Goal: Task Accomplishment & Management: Use online tool/utility

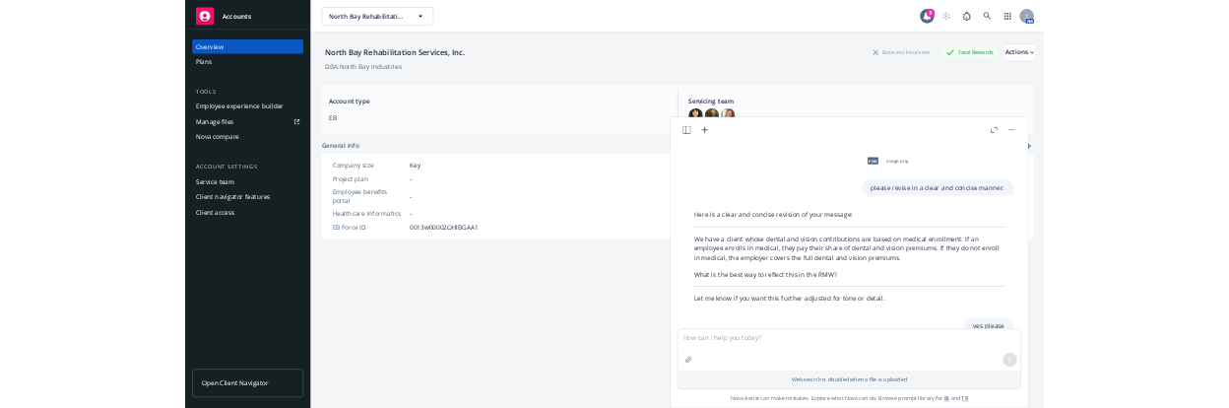
scroll to position [197, 0]
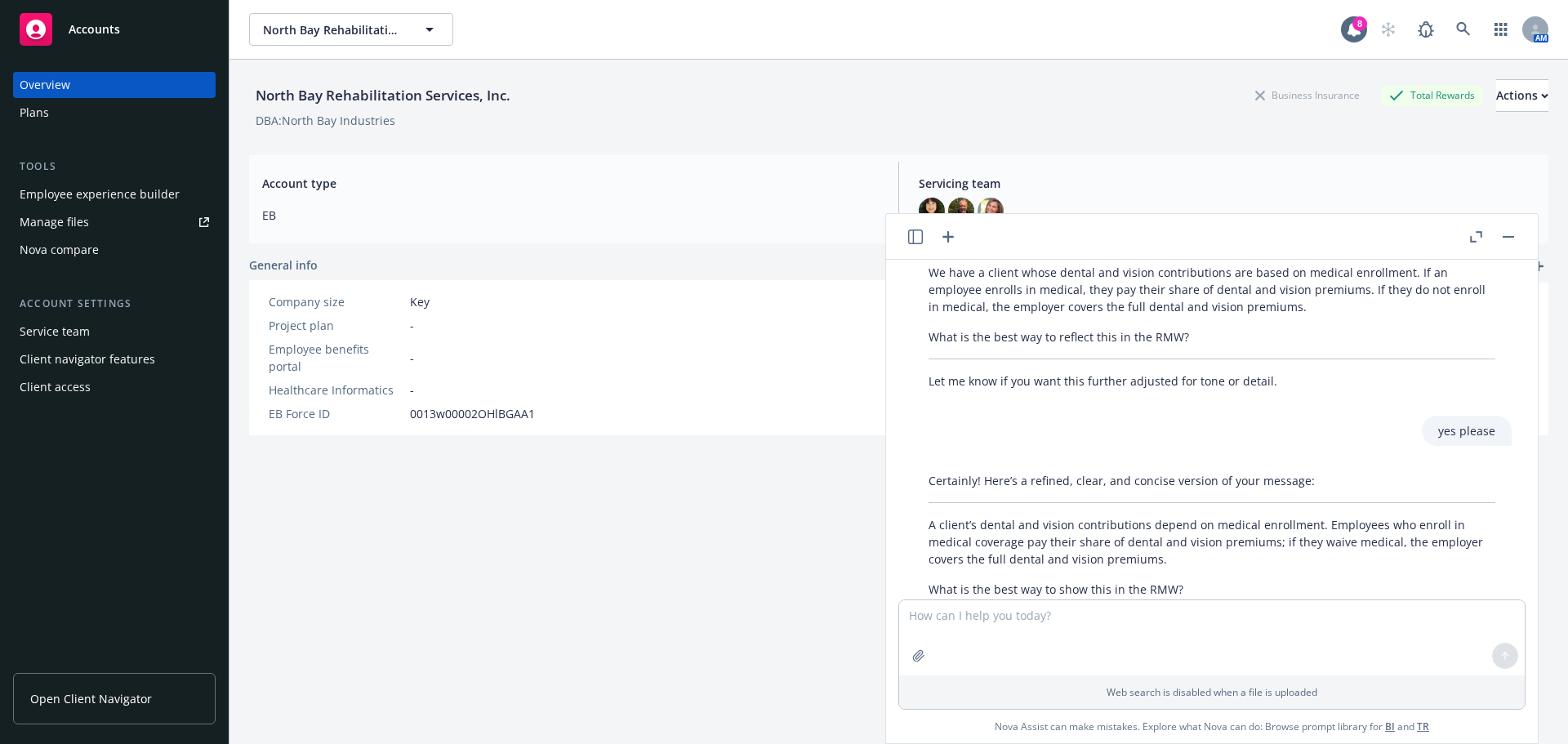
click at [622, 127] on div "DBA: North Bay Industries" at bounding box center [898, 120] width 1299 height 17
click at [1511, 237] on rect "button" at bounding box center [1508, 237] width 12 height 2
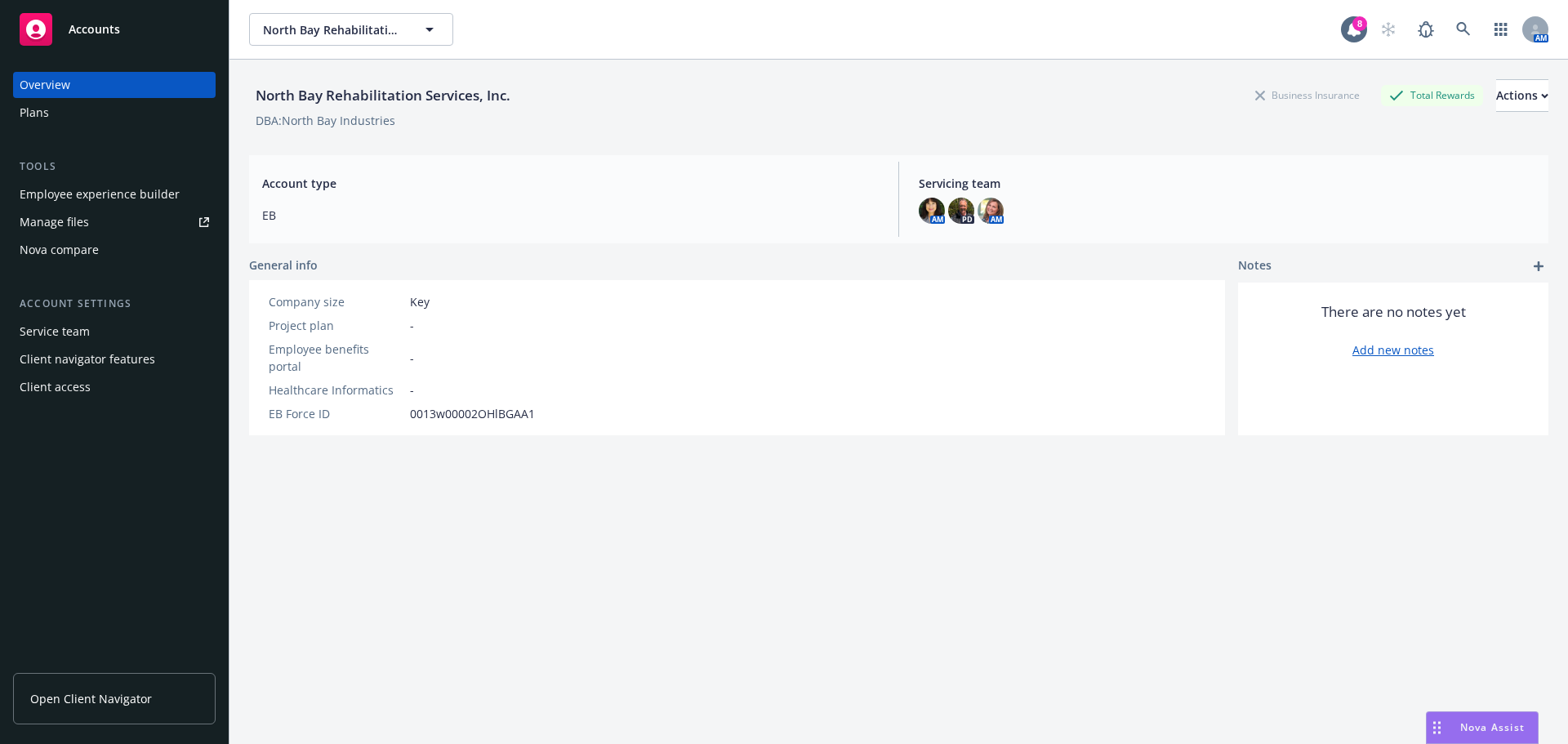
click at [95, 698] on span "Open Client Navigator" at bounding box center [90, 698] width 122 height 17
click at [135, 189] on div "Employee experience builder" at bounding box center [100, 195] width 160 height 27
click at [117, 699] on span "Open Client Navigator" at bounding box center [90, 698] width 122 height 17
click at [114, 690] on span "Open Client Navigator" at bounding box center [90, 698] width 122 height 17
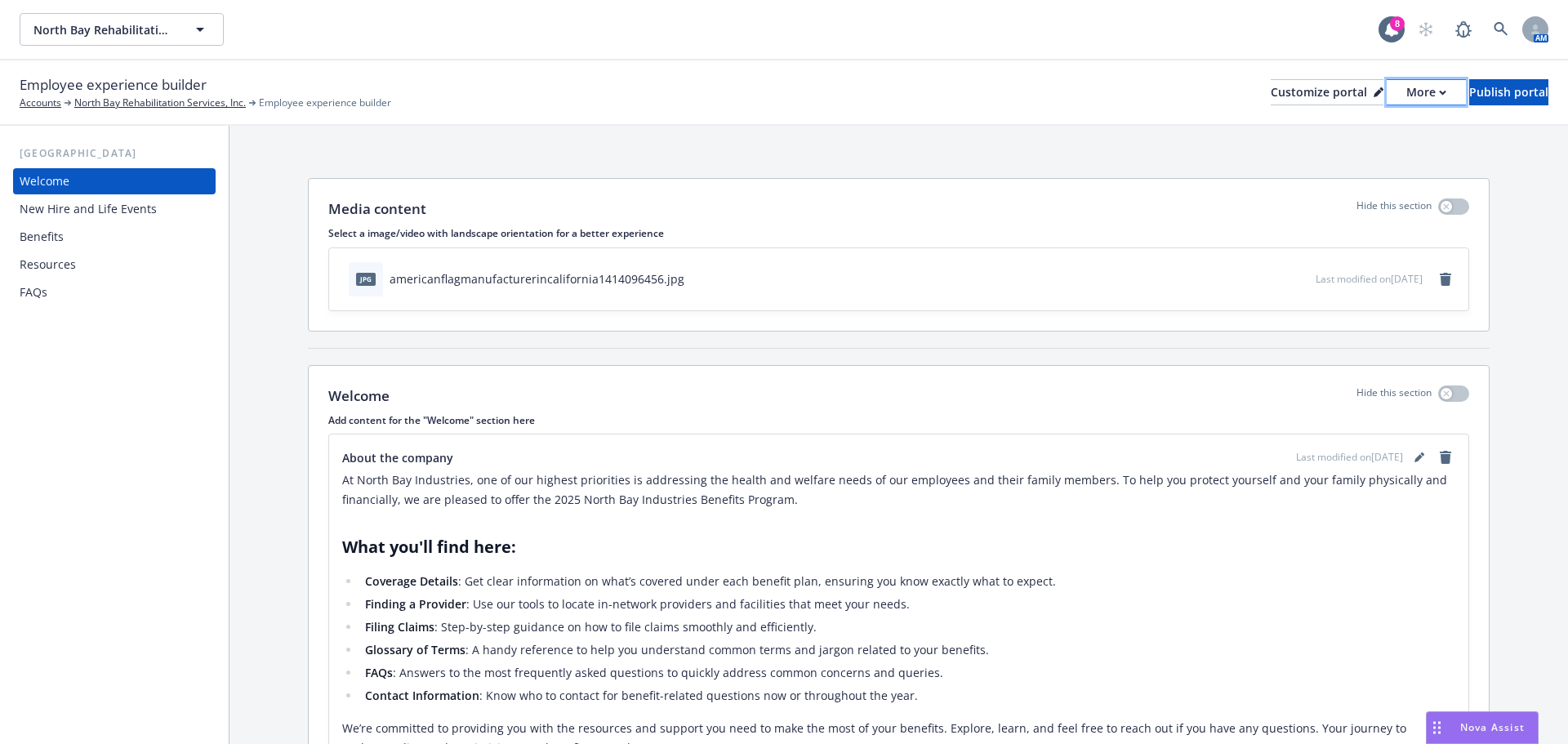
click at [1439, 93] on icon "button" at bounding box center [1442, 92] width 6 height 3
click at [1337, 160] on link "Copy portal link" at bounding box center [1339, 161] width 148 height 32
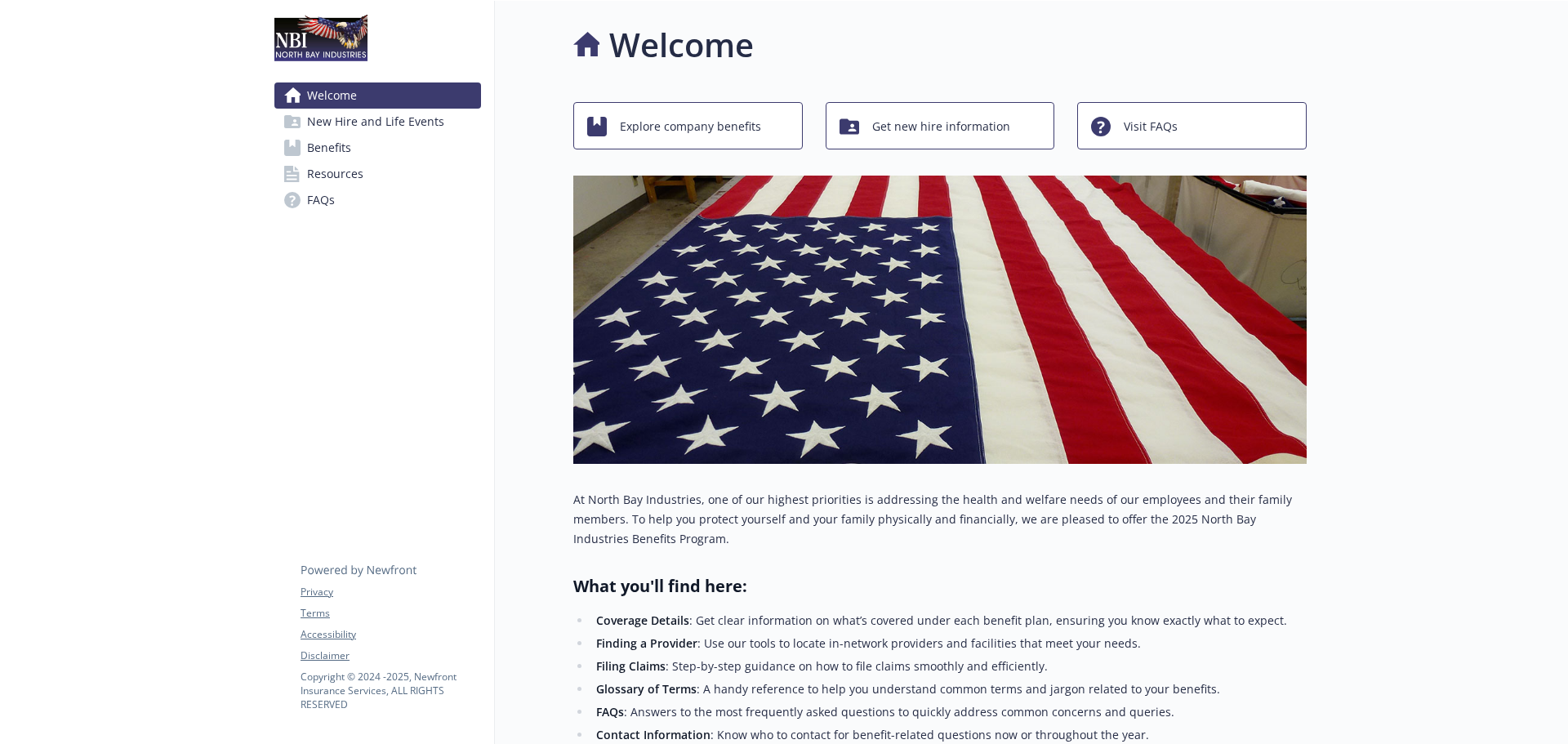
click at [319, 148] on span "Benefits" at bounding box center [328, 148] width 44 height 27
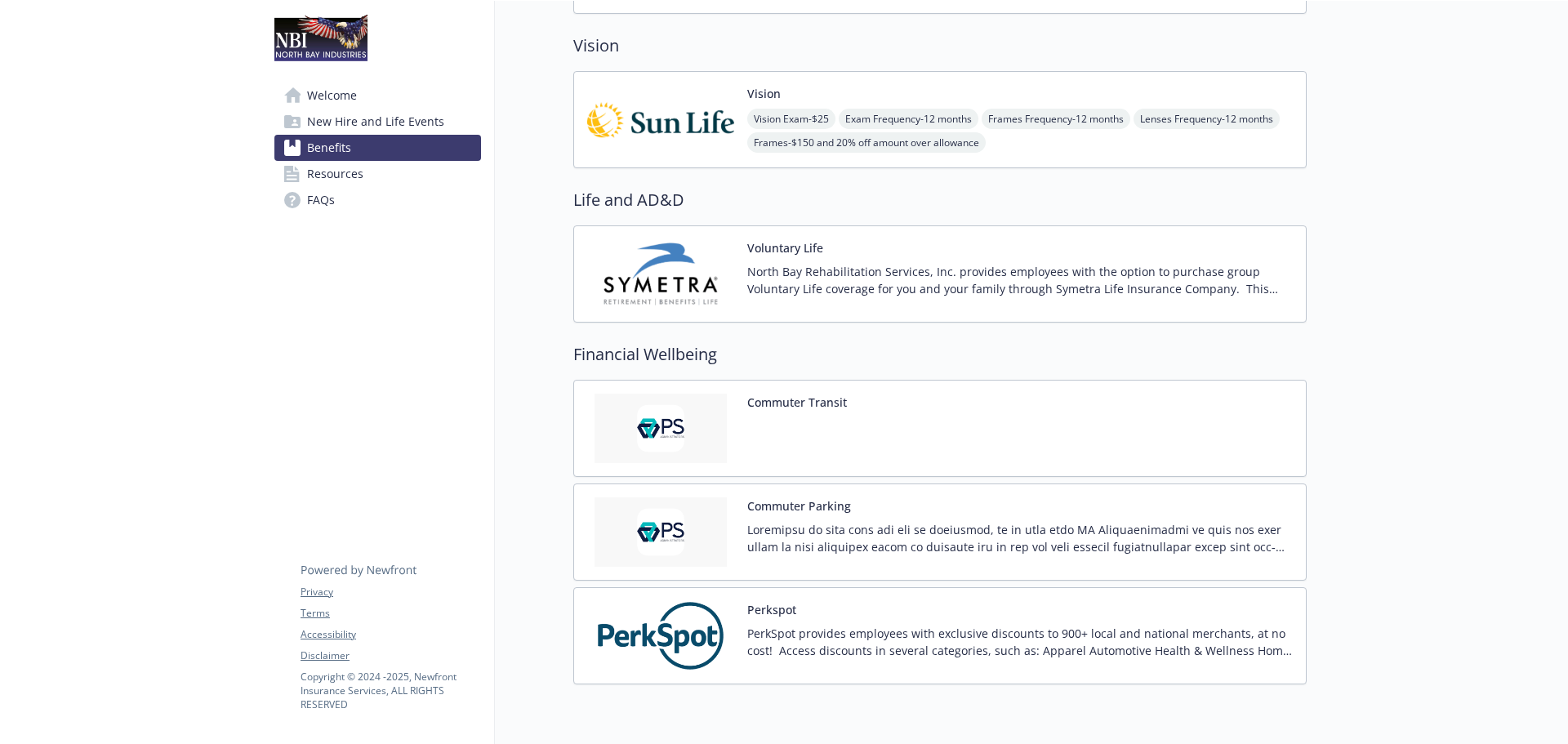
scroll to position [697, 0]
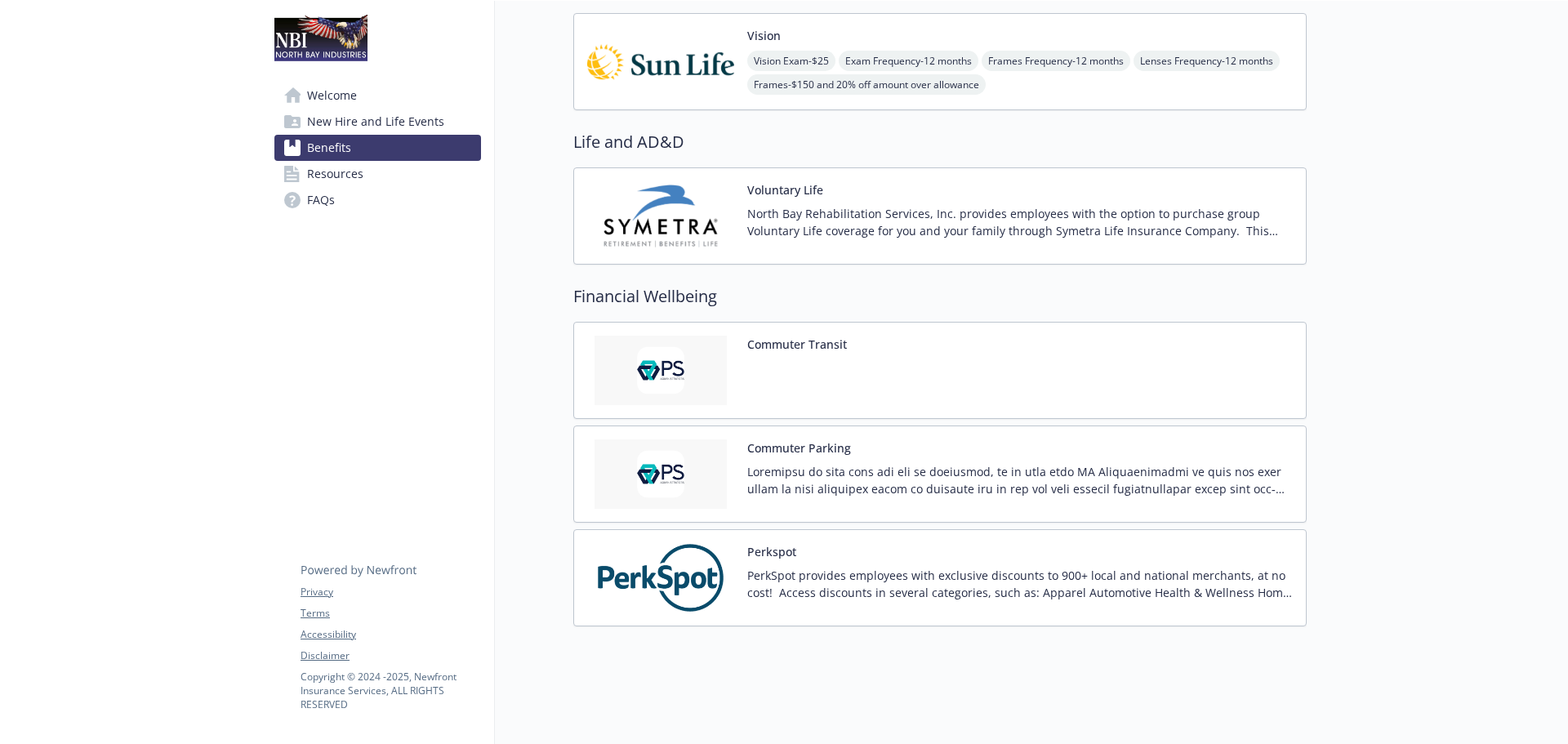
click at [769, 543] on button "Perkspot" at bounding box center [771, 552] width 49 height 17
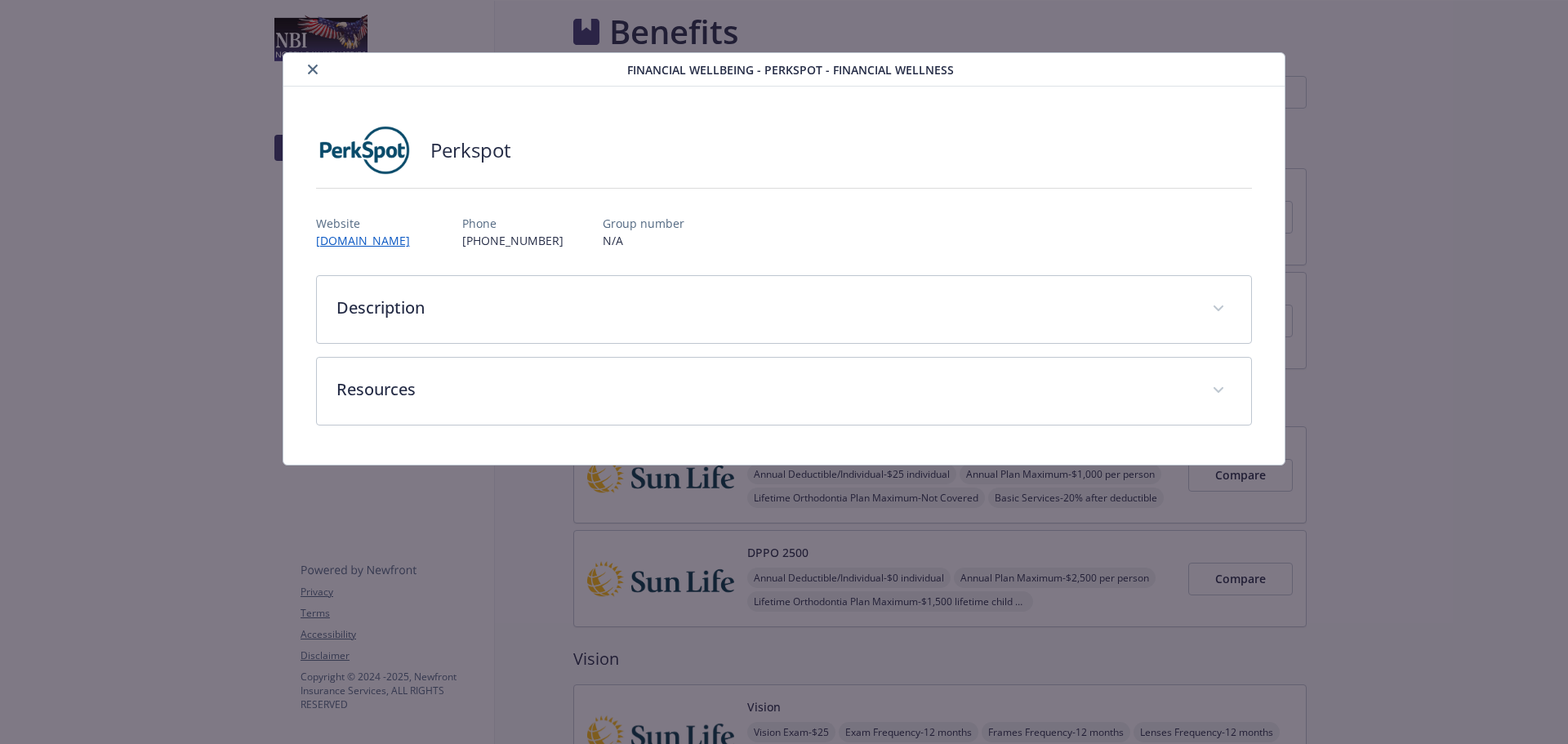
scroll to position [697, 0]
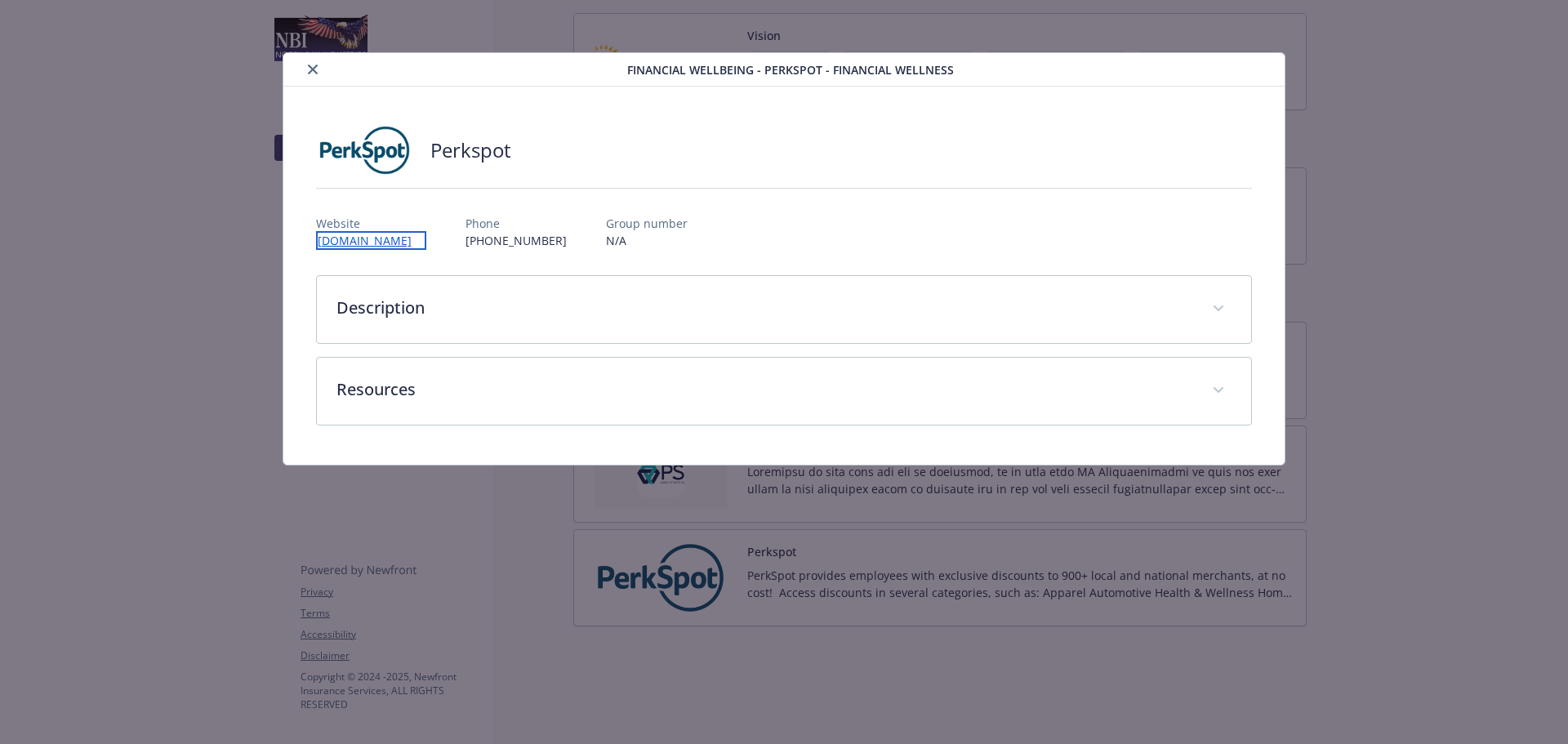
click at [389, 240] on link "newfront.perkspot.com" at bounding box center [371, 241] width 110 height 19
click at [308, 66] on icon "close" at bounding box center [313, 70] width 10 height 10
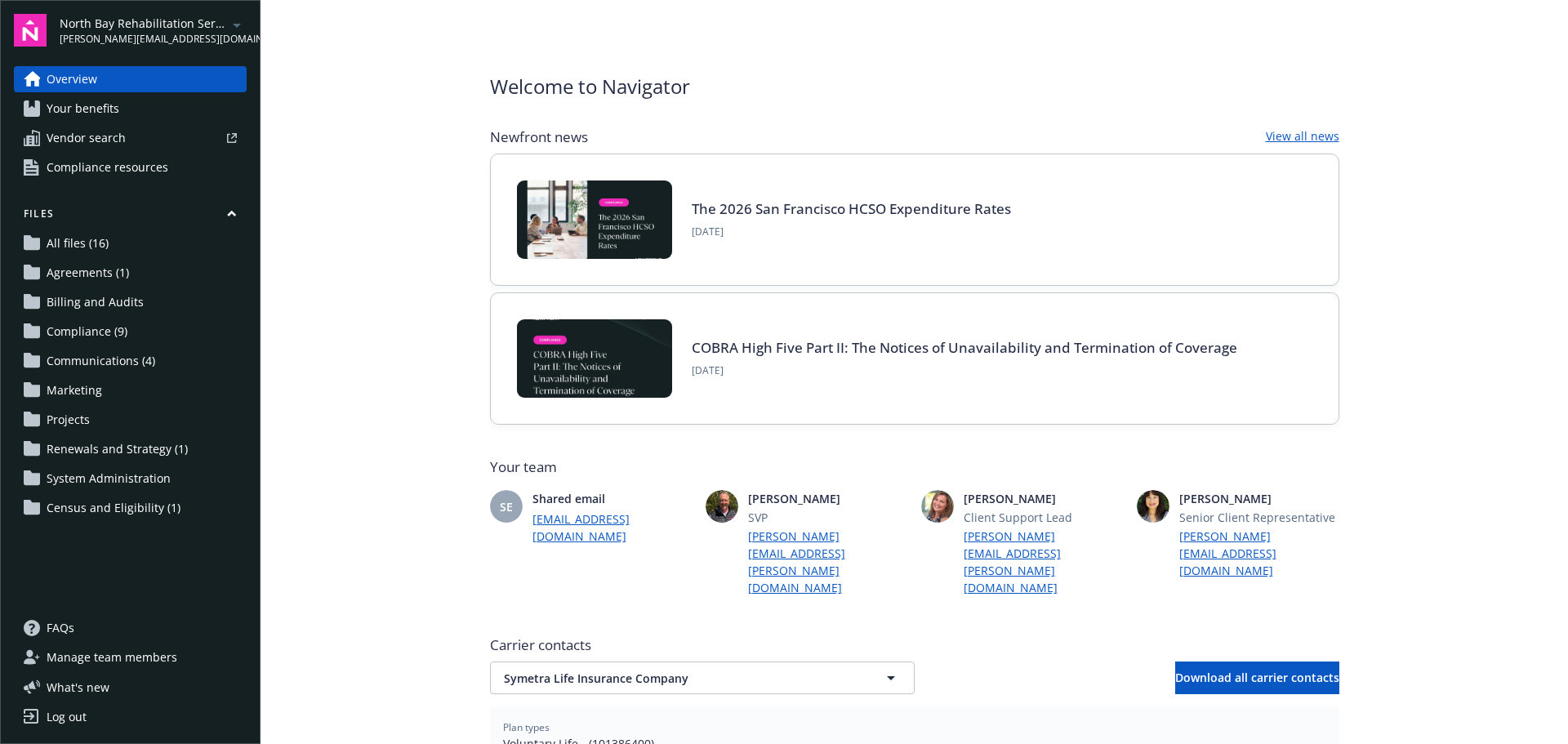
scroll to position [96, 0]
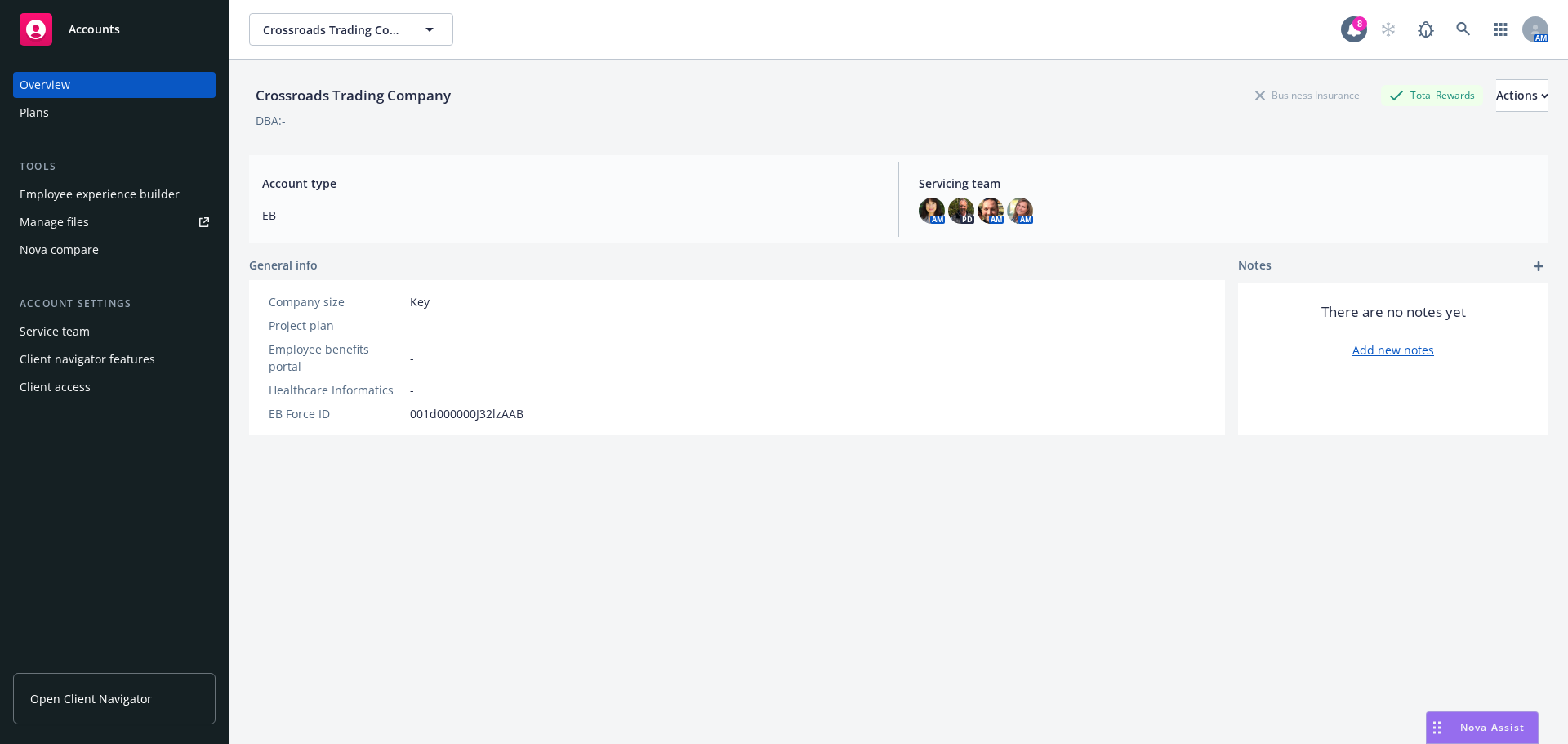
click at [1472, 725] on span "Nova Assist" at bounding box center [1493, 727] width 65 height 14
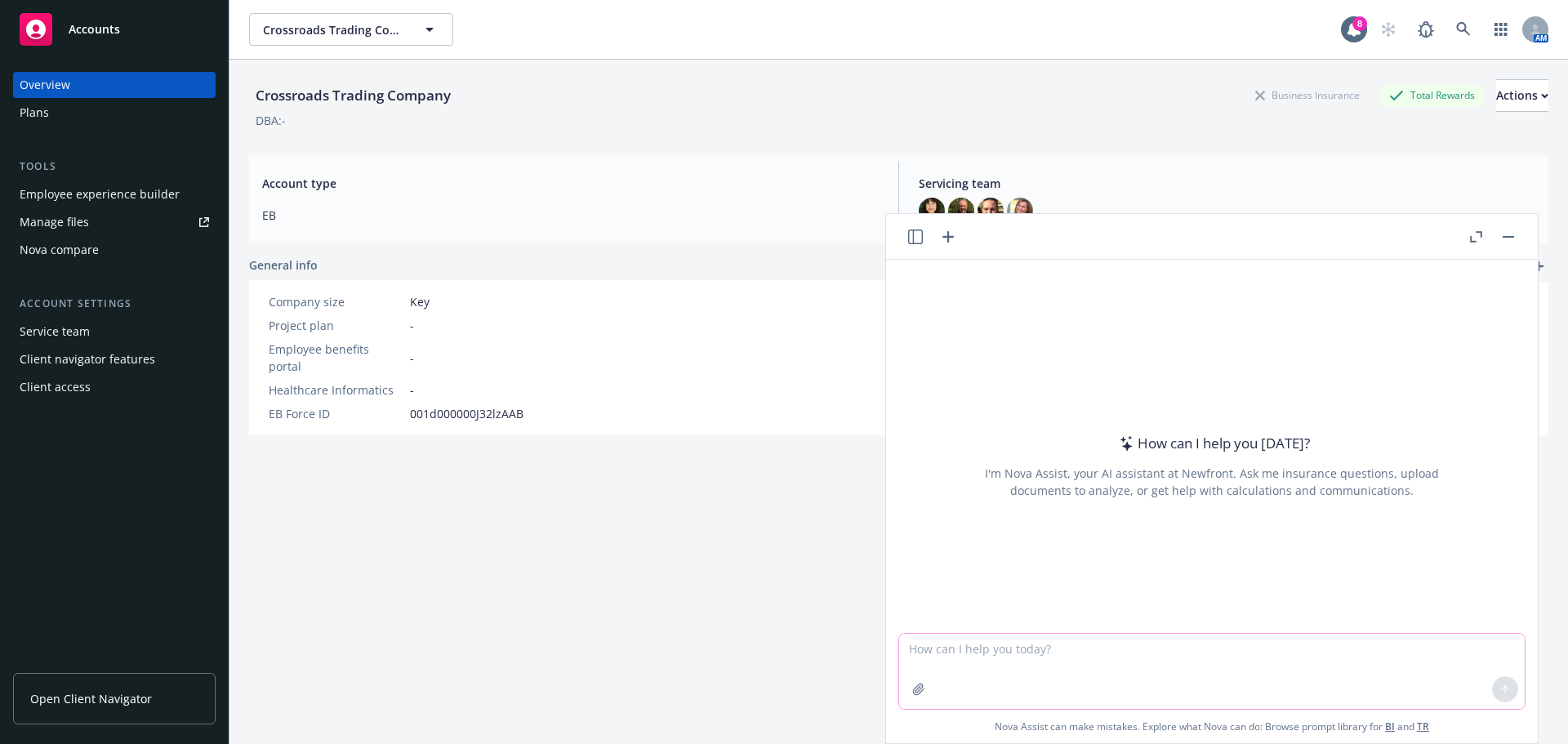
click at [901, 655] on textarea at bounding box center [1211, 671] width 625 height 75
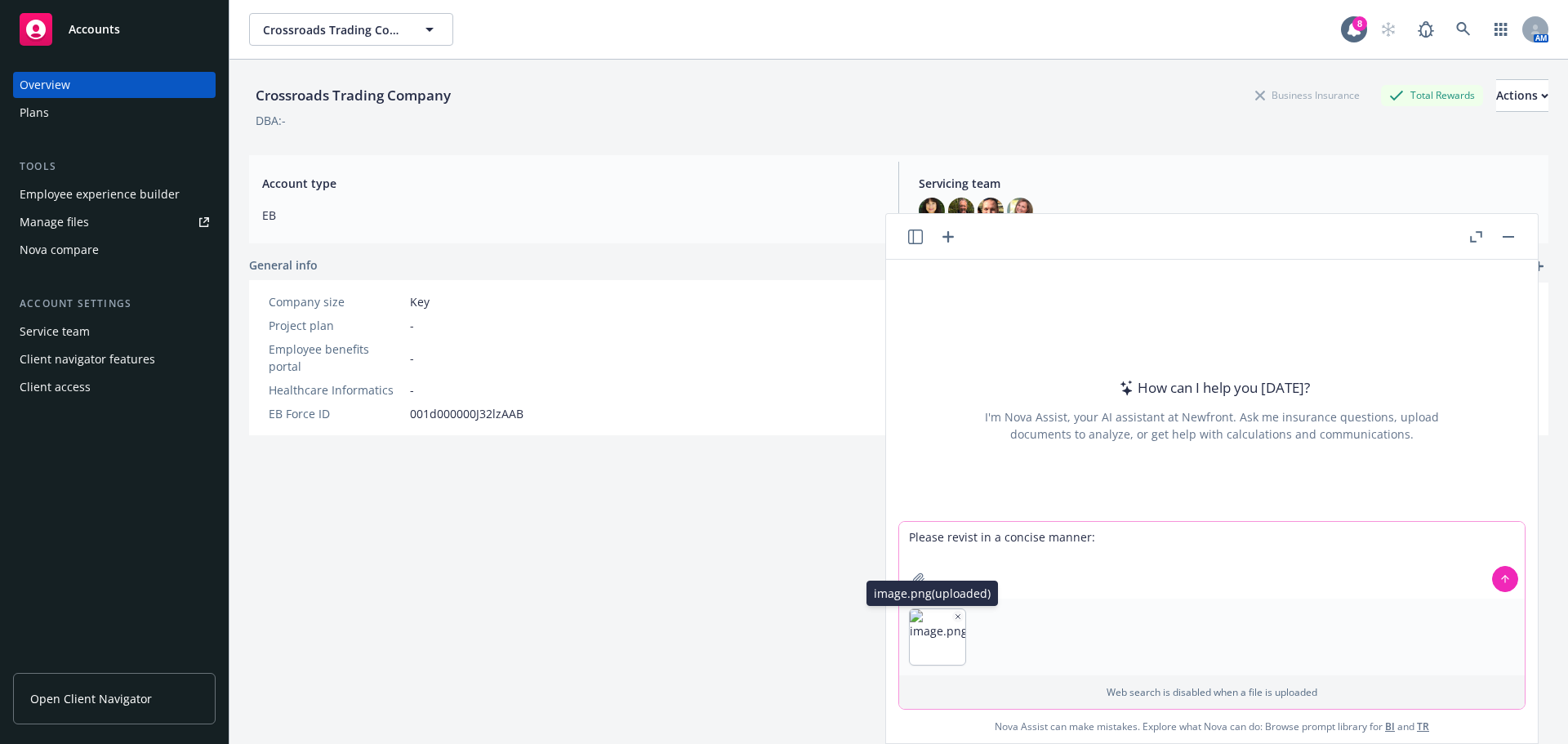
type textarea "Please revist in a concise manner:"
click at [938, 626] on img "button" at bounding box center [937, 637] width 56 height 56
click at [954, 618] on icon "button" at bounding box center [958, 617] width 8 height 8
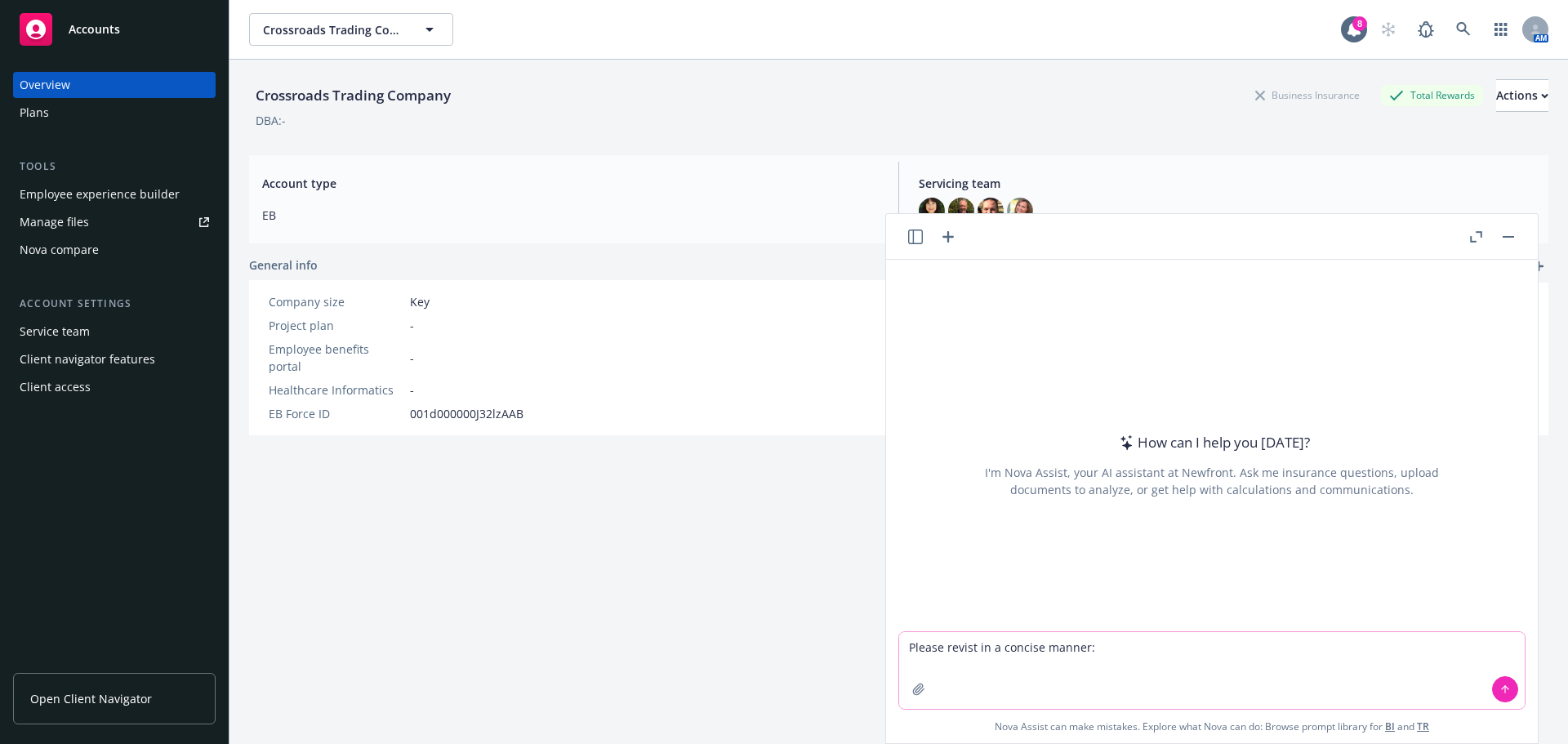
click at [906, 664] on textarea "Please revist in a concise manner:" at bounding box center [1211, 670] width 625 height 77
drag, startPoint x: 906, startPoint y: 664, endPoint x: 1179, endPoint y: 647, distance: 273.5
click at [1180, 649] on textarea "Please revist in a concise manner:" at bounding box center [1211, 670] width 625 height 77
click at [1123, 649] on textarea "Please revist in a concise manner:" at bounding box center [1211, 670] width 625 height 77
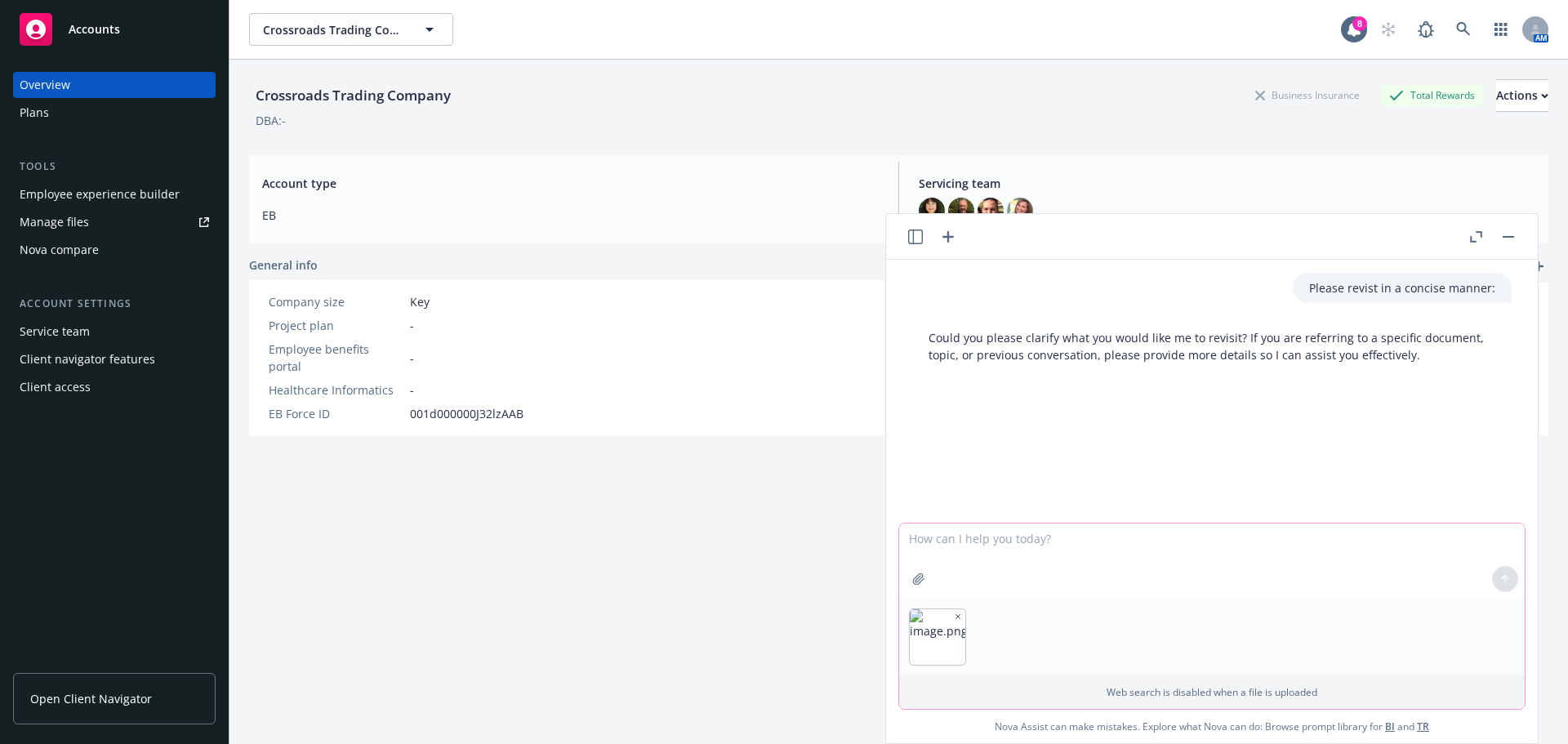
click at [908, 545] on textarea at bounding box center [1211, 561] width 625 height 75
click at [1017, 614] on icon "button" at bounding box center [1022, 617] width 8 height 8
click at [952, 611] on button "button" at bounding box center [958, 617] width 12 height 12
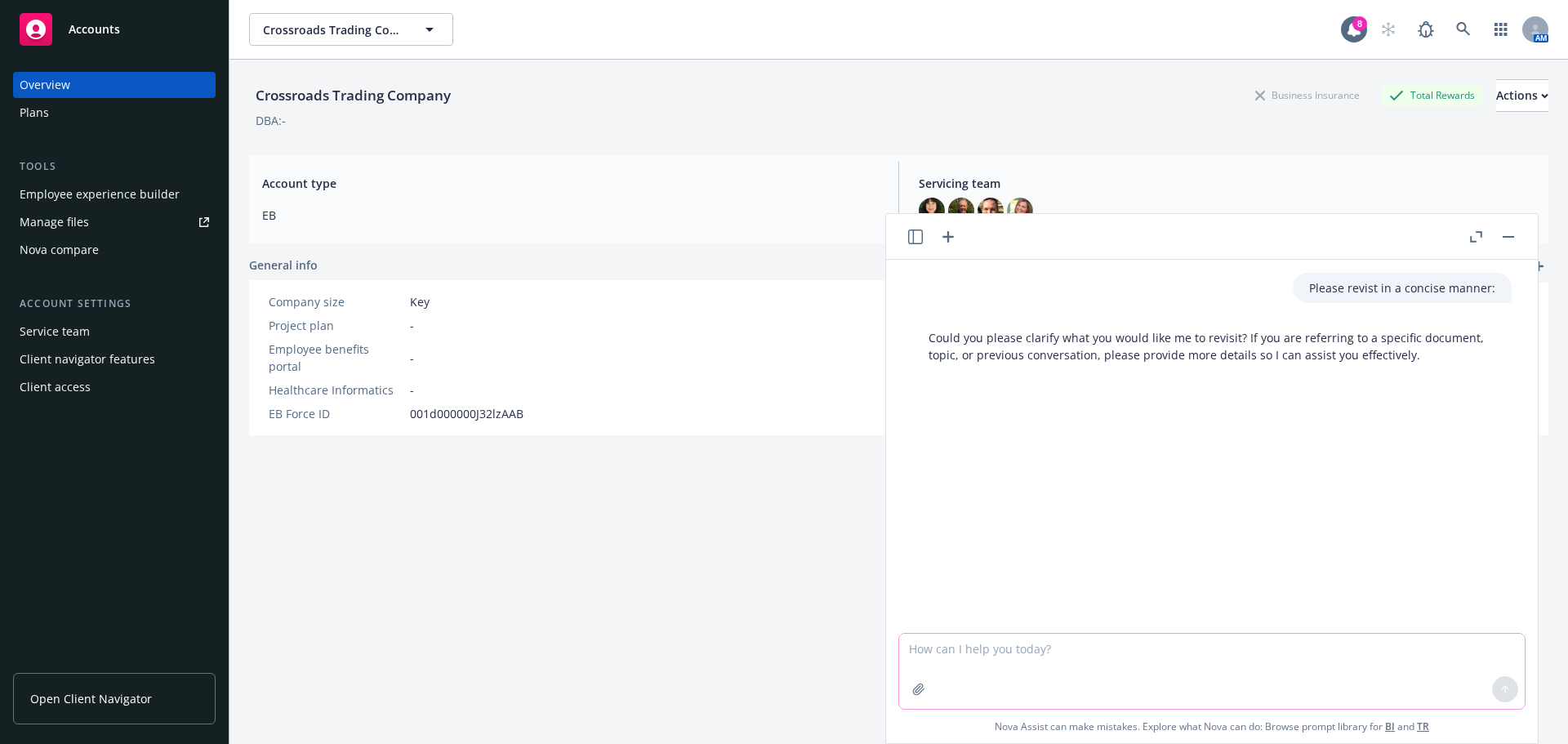
click at [907, 660] on textarea at bounding box center [1211, 671] width 625 height 75
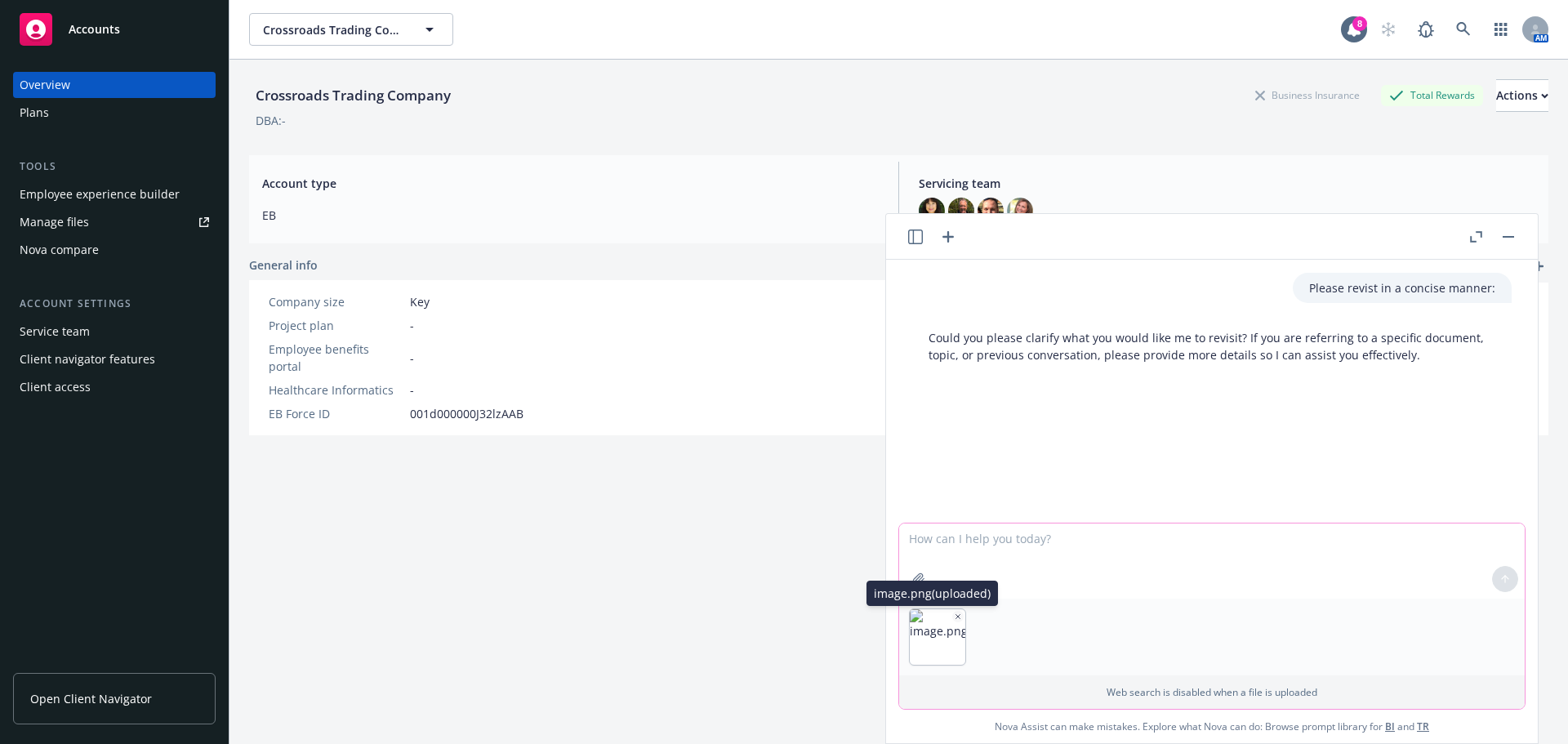
click at [956, 615] on icon "button" at bounding box center [958, 616] width 4 height 4
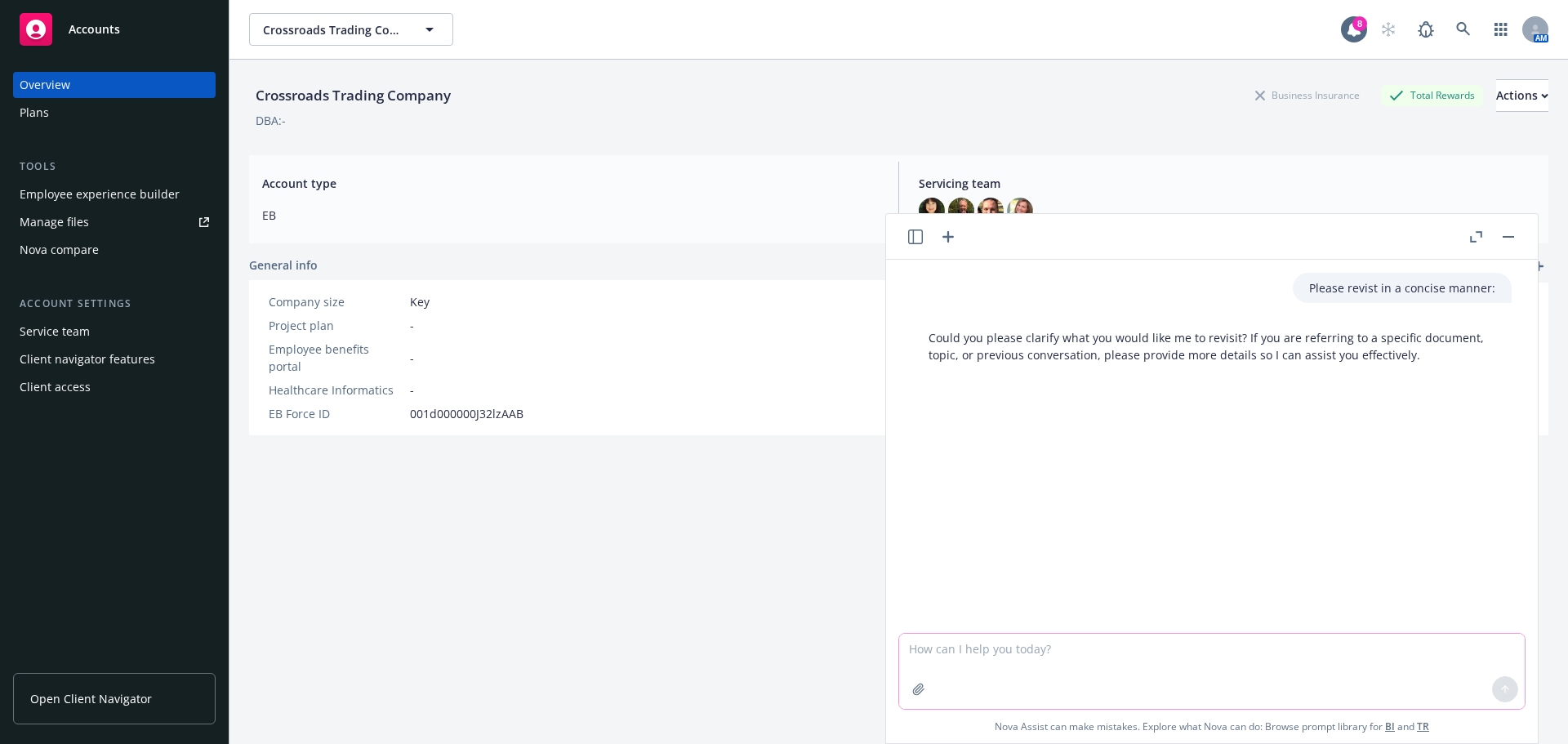
click at [899, 649] on textarea at bounding box center [1211, 671] width 625 height 75
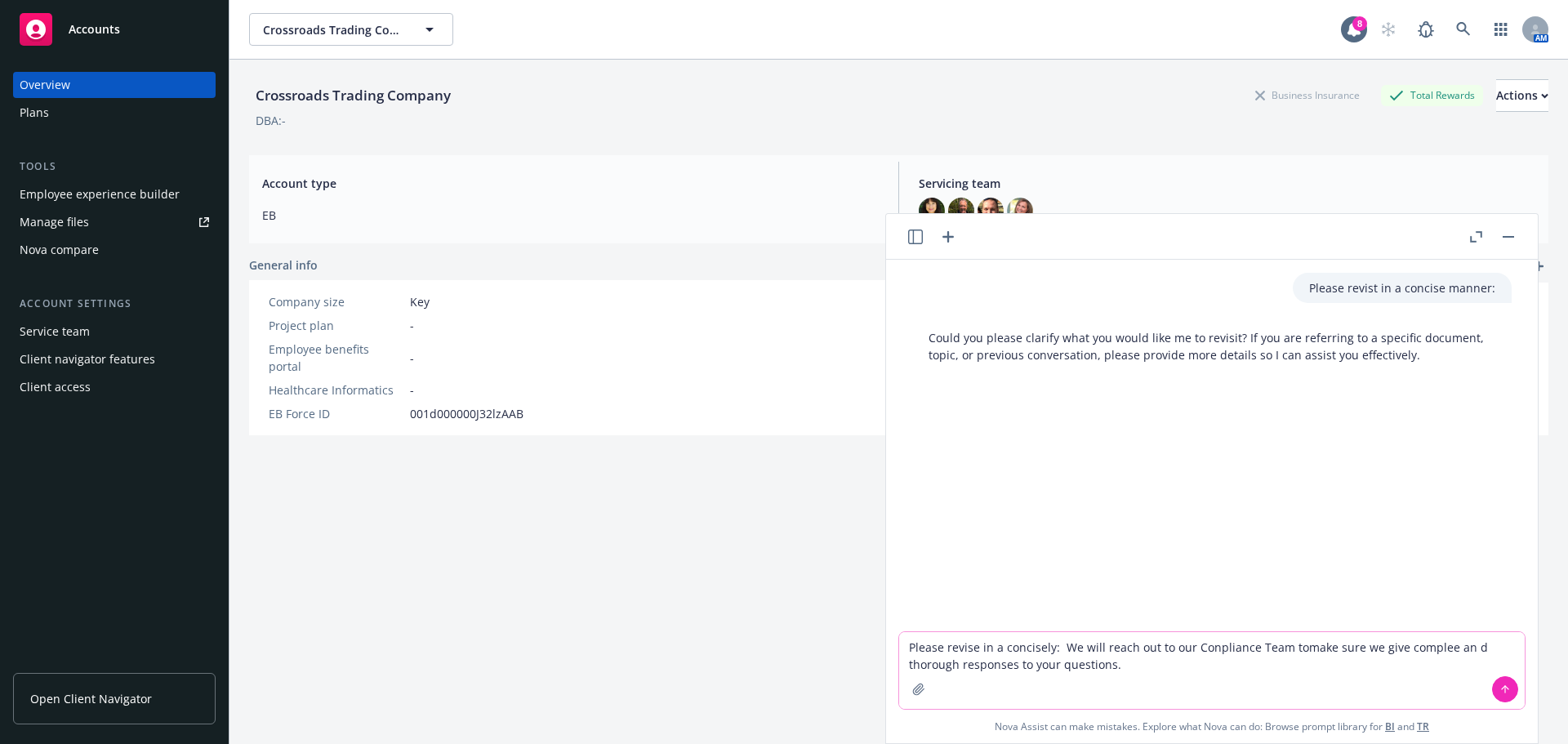
type textarea "Please revise in a concisely: We will reach out to our Conpliance Team tomake s…"
click at [1499, 694] on icon at bounding box center [1505, 689] width 12 height 12
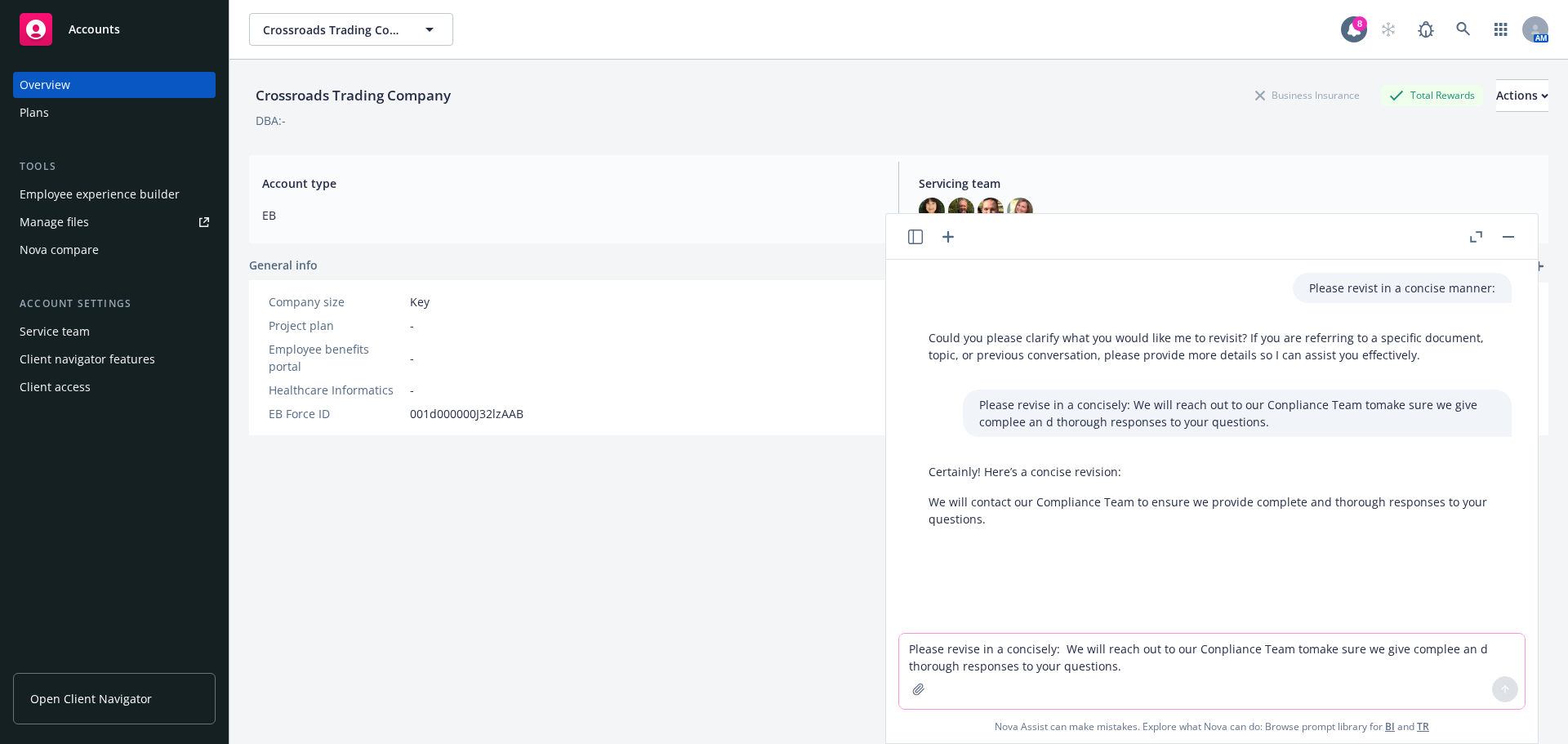
click at [905, 651] on textarea "Please revise in a concisely: We will reach out to our Conpliance Team tomake s…" at bounding box center [1211, 671] width 625 height 75
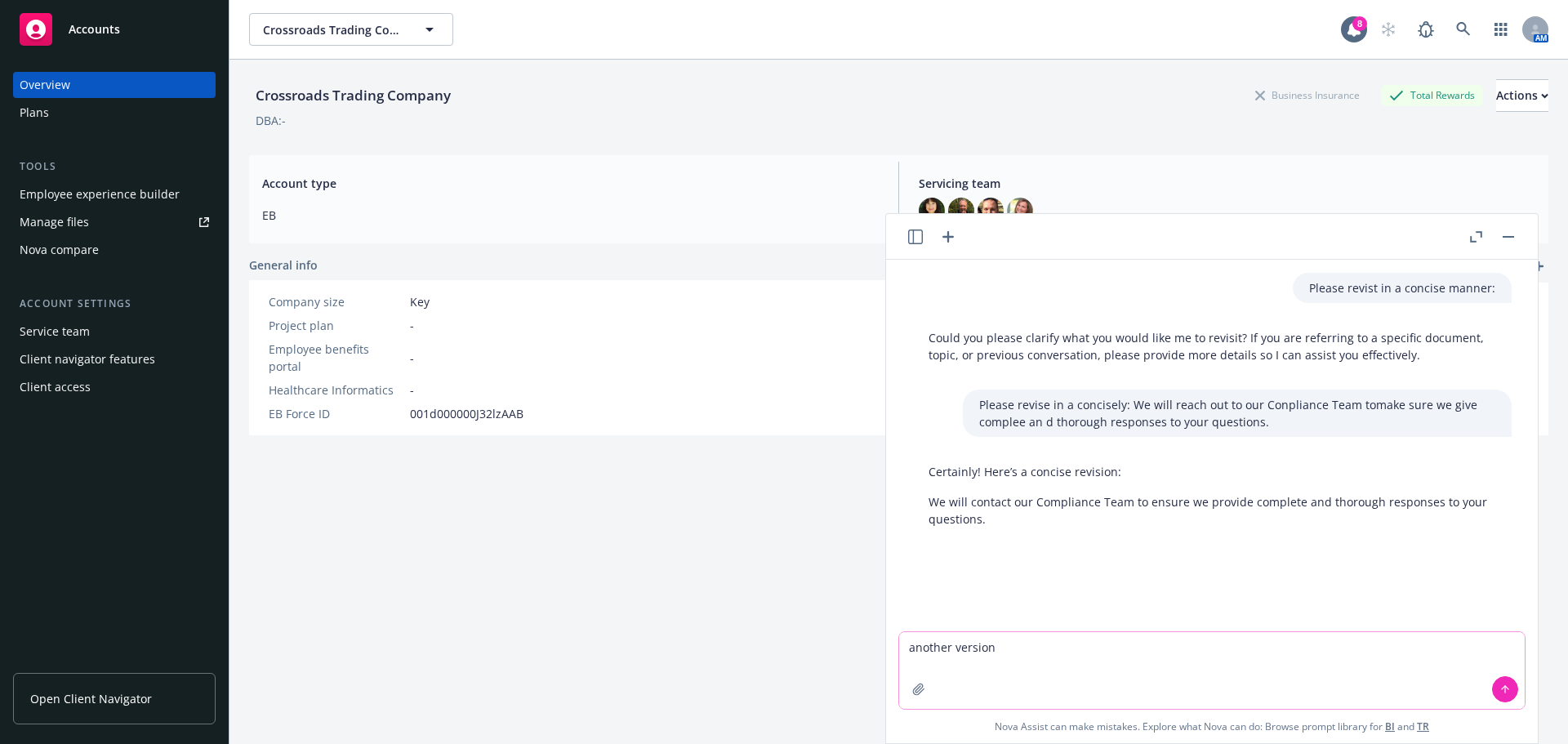
type textarea "another version"
click at [1499, 683] on icon at bounding box center [1505, 689] width 12 height 12
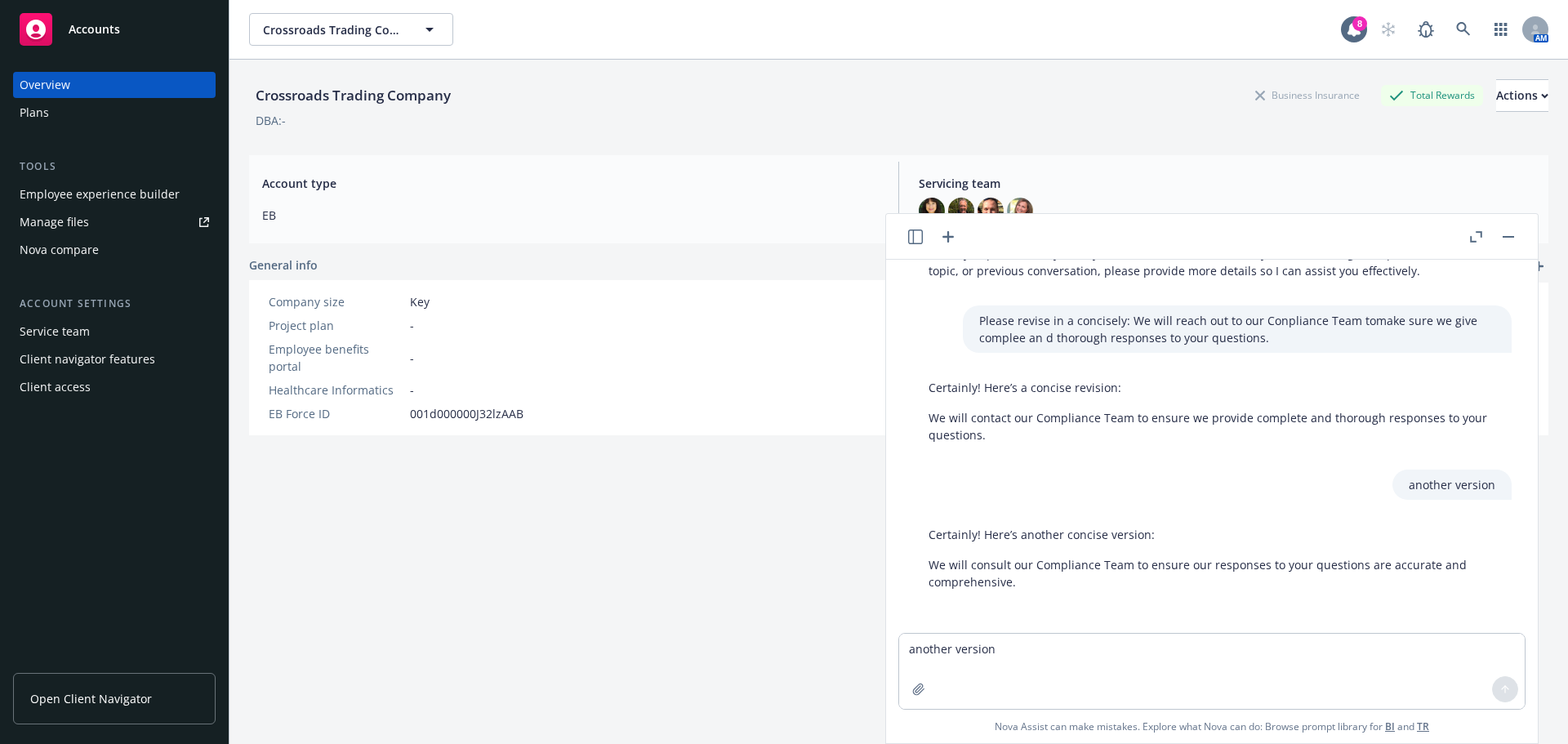
scroll to position [87, 0]
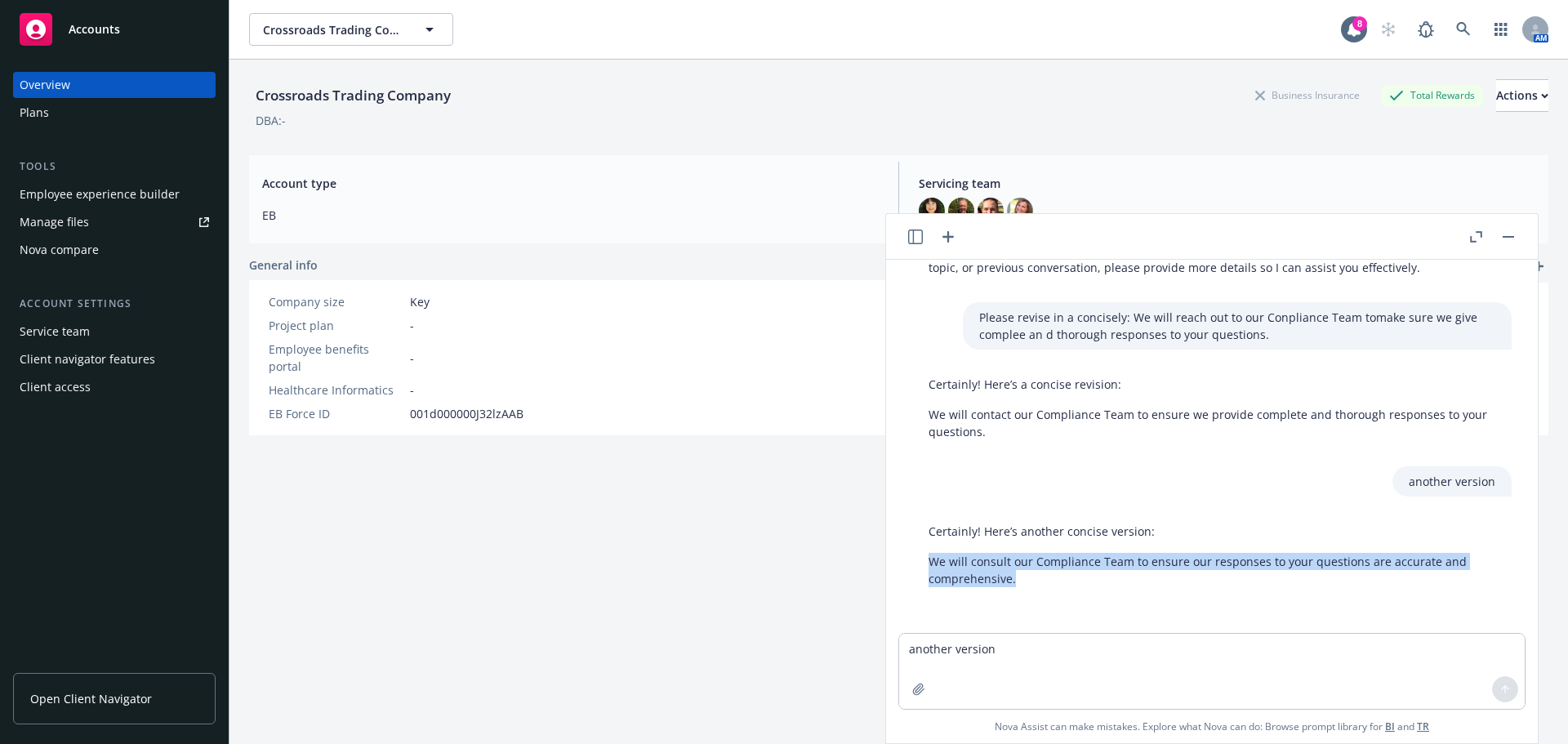
drag, startPoint x: 930, startPoint y: 562, endPoint x: 1030, endPoint y: 581, distance: 101.8
click at [1030, 581] on p "We will consult our Compliance Team to ensure our responses to your questions a…" at bounding box center [1211, 570] width 566 height 34
copy p "We will consult our Compliance Team to ensure our responses to your questions a…"
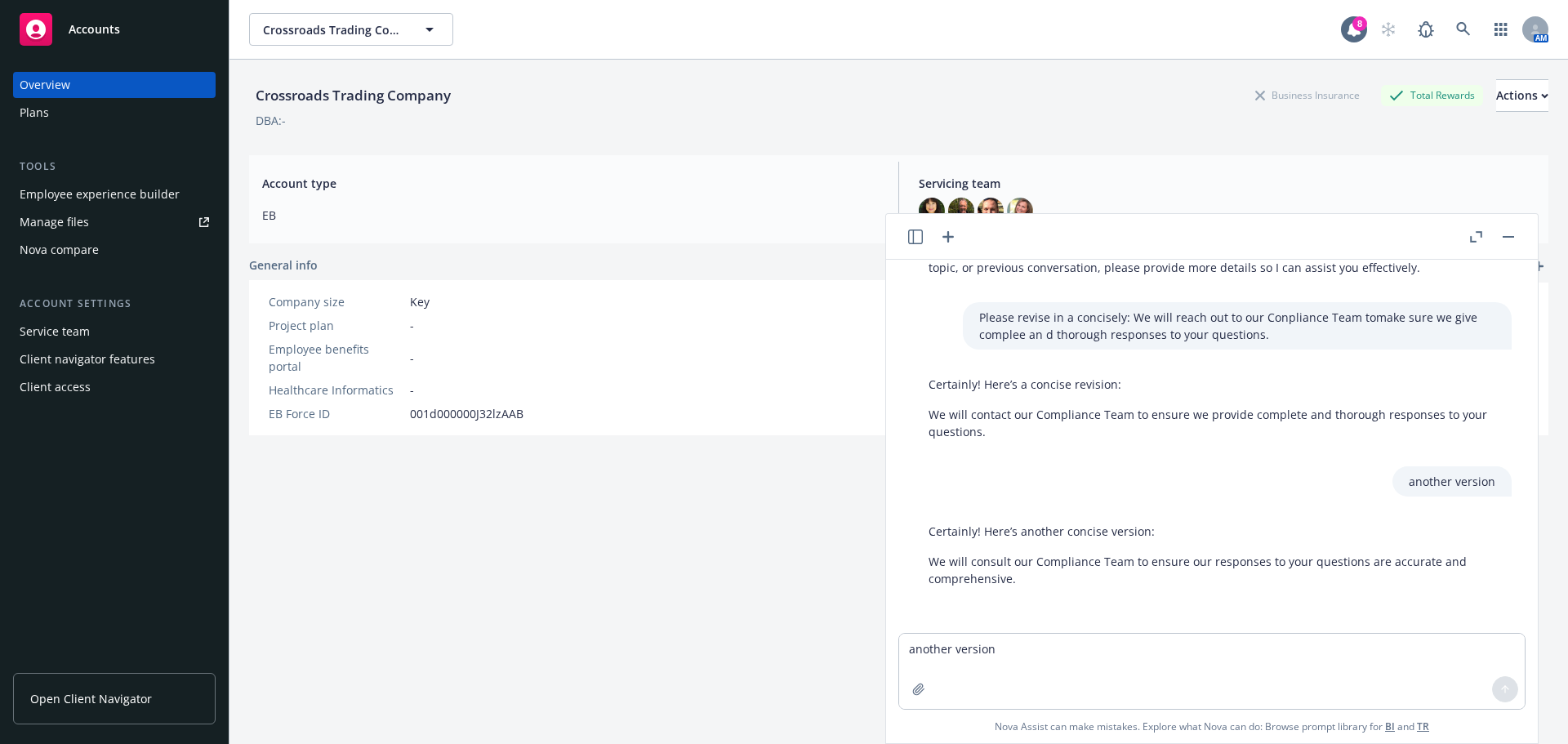
click at [1208, 181] on span "Servicing team" at bounding box center [1227, 183] width 617 height 17
click at [1506, 233] on button "button" at bounding box center [1508, 237] width 20 height 20
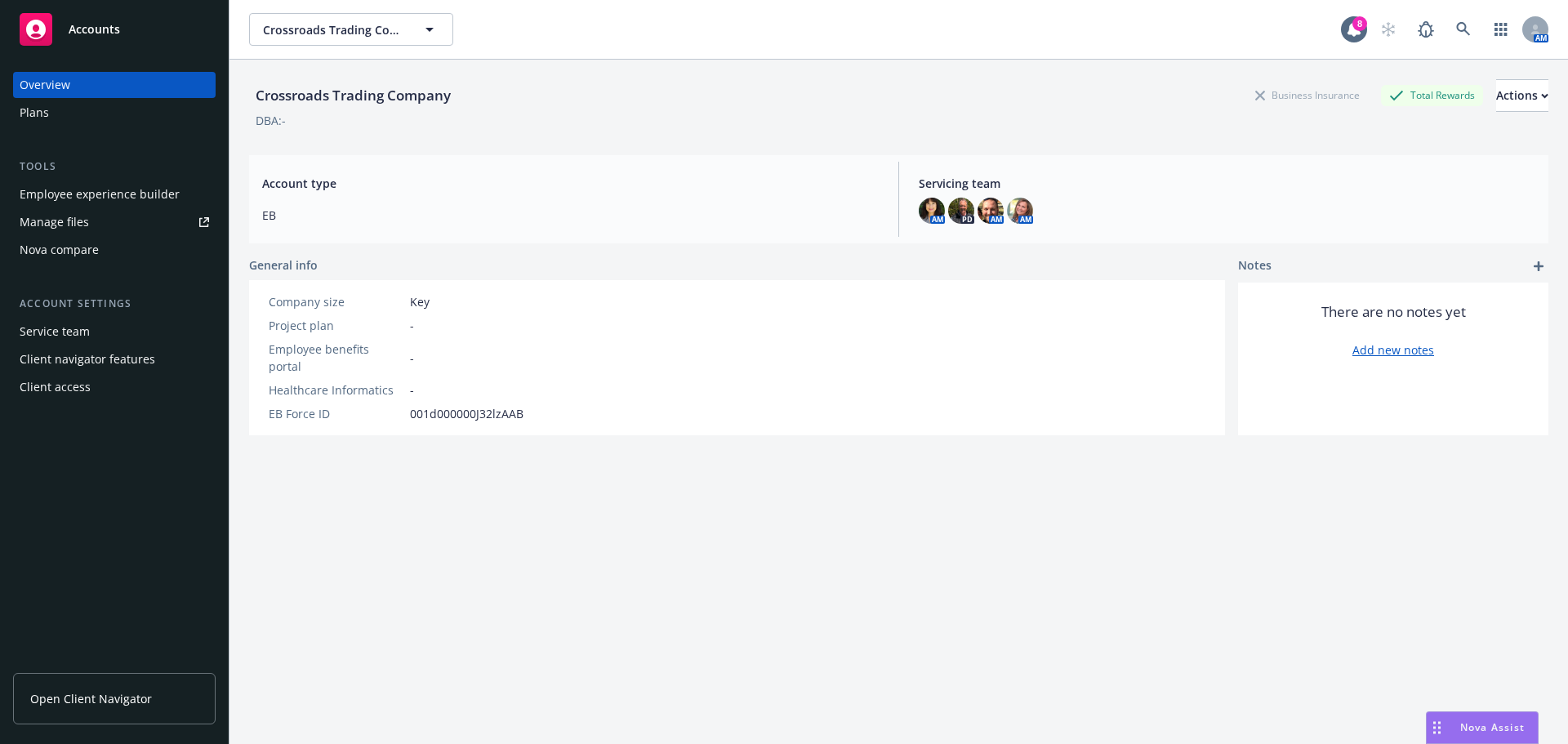
click at [1499, 723] on span "Nova Assist" at bounding box center [1493, 727] width 65 height 14
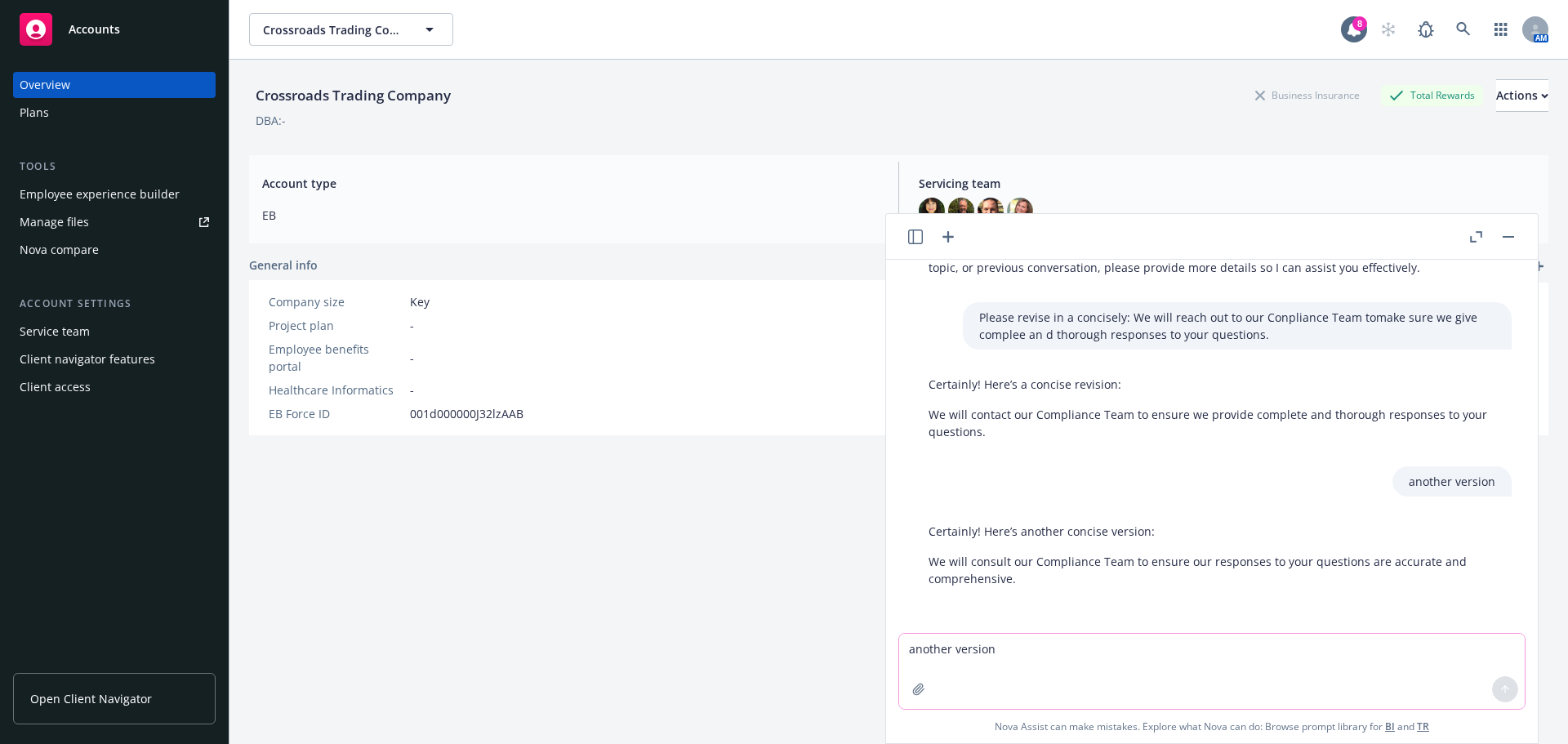
click at [906, 651] on textarea "another version" at bounding box center [1211, 671] width 625 height 75
type textarea "R"
paste textarea "4. Question: Do we need to amend the Wrap Docs or is the Benefit Guide (updated…"
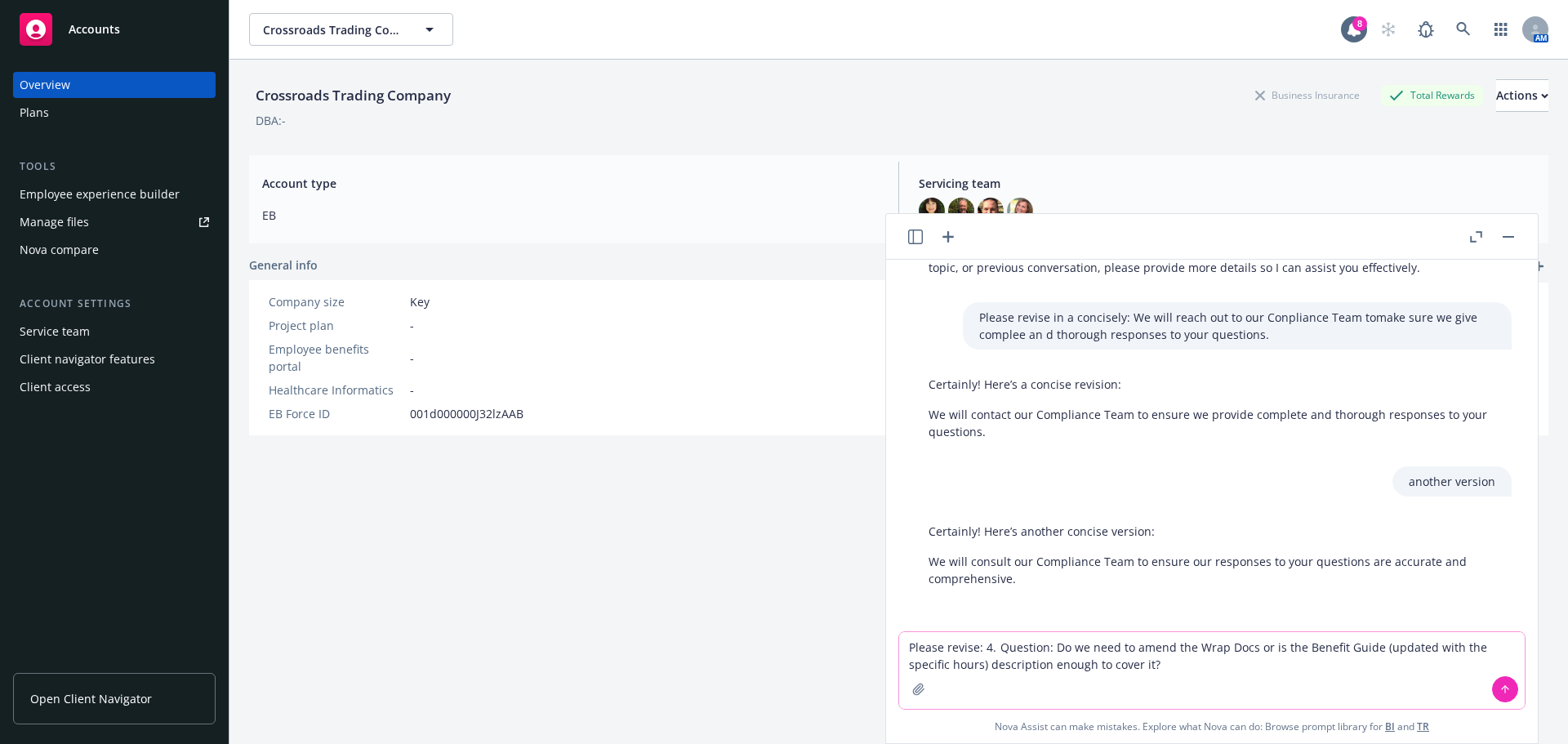
type textarea "Please revise: 4. Question: Do we need to amend the Wrap Docs or is the Benefit…"
click at [1499, 689] on icon at bounding box center [1505, 689] width 12 height 12
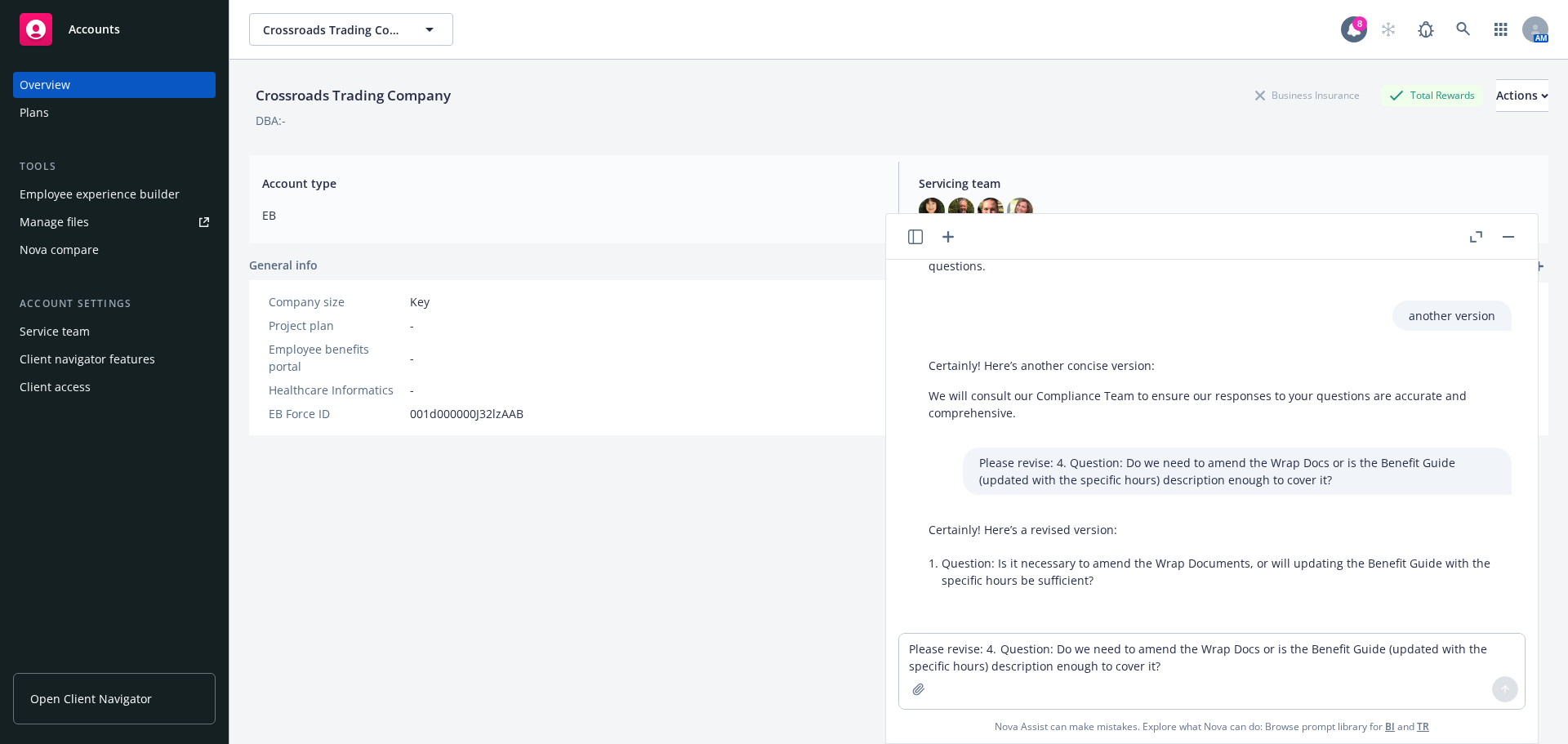
scroll to position [258, 0]
click at [1208, 592] on div "Certainly! Here’s a revised version: Question: Is it necessary to amend the Wra…" at bounding box center [1211, 552] width 600 height 84
click at [1353, 577] on li "Question: Is it necessary to amend the Wrap Documents, or will updating the Ben…" at bounding box center [1219, 567] width 554 height 41
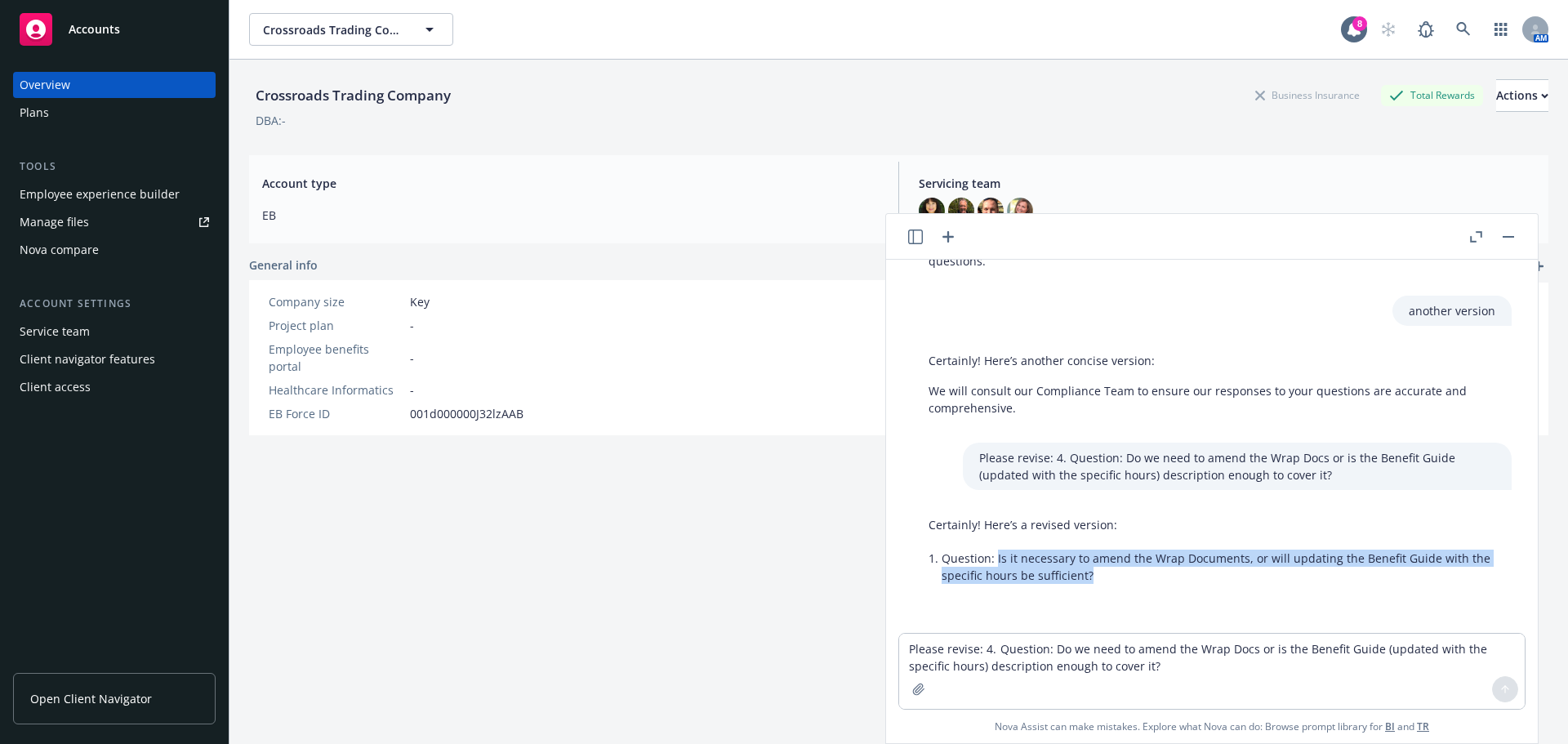
drag, startPoint x: 998, startPoint y: 562, endPoint x: 1141, endPoint y: 576, distance: 143.7
click at [1141, 576] on li "Question: Is it necessary to amend the Wrap Documents, or will updating the Ben…" at bounding box center [1219, 567] width 554 height 41
copy li "Is it necessary to amend the Wrap Documents, or will updating the Benefit Guide…"
